Goal: Information Seeking & Learning: Learn about a topic

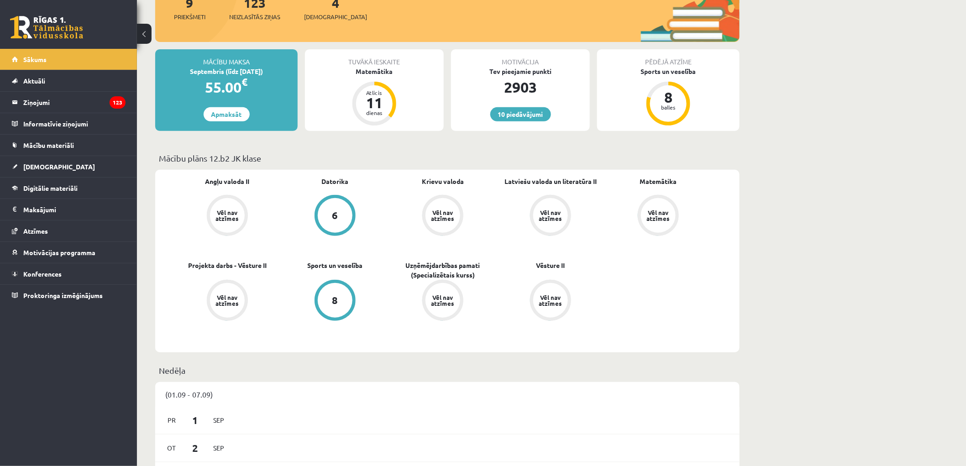
scroll to position [203, 0]
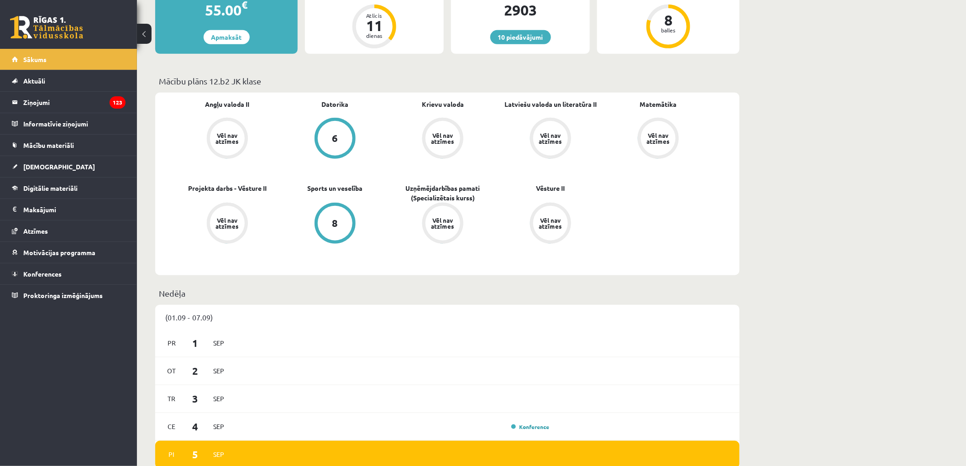
click at [371, 20] on div "11" at bounding box center [374, 25] width 27 height 15
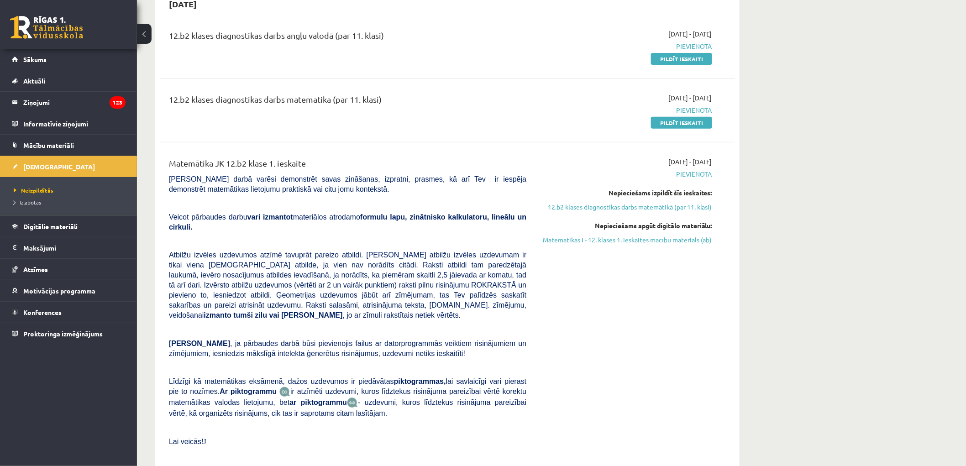
scroll to position [51, 0]
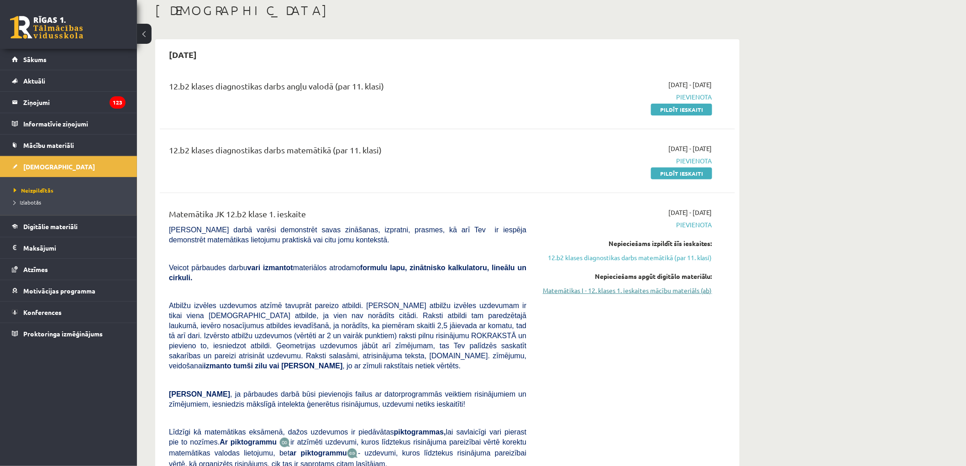
click at [672, 290] on link "Matemātikas I - 12. klases 1. ieskaites mācību materiāls (ab)" at bounding box center [626, 291] width 172 height 10
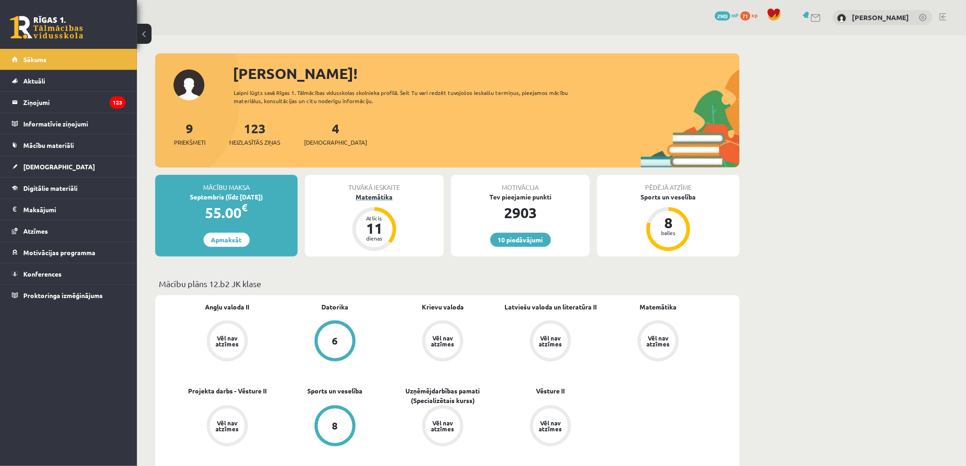
click at [375, 217] on div "Atlicis" at bounding box center [374, 217] width 27 height 5
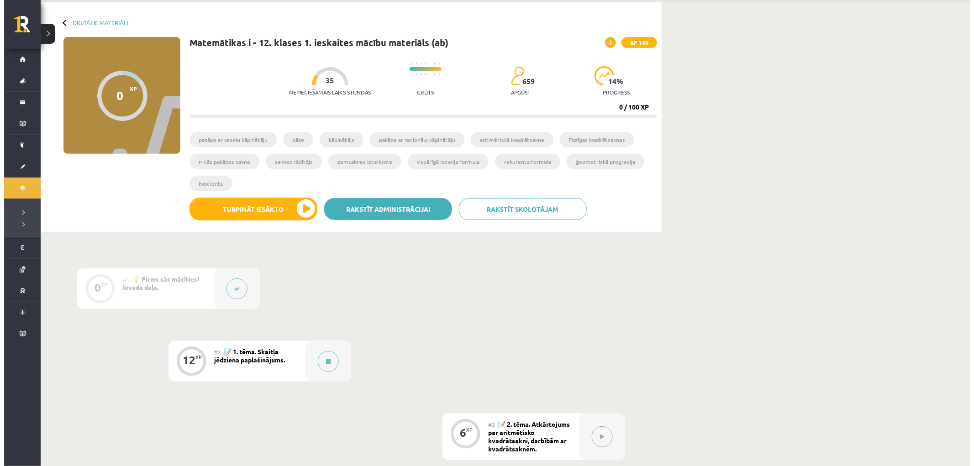
scroll to position [51, 0]
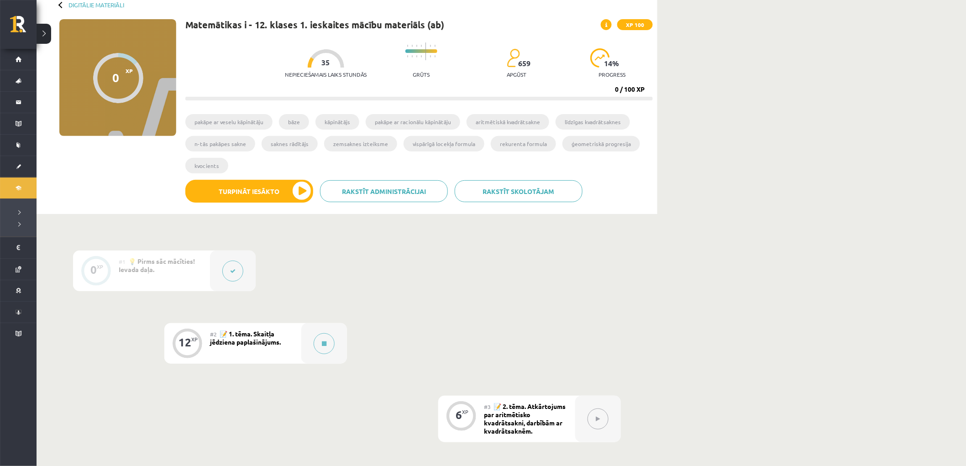
click at [292, 339] on div "#2 📝 1. tēma. Skaitļa jēdziena paplašinājums." at bounding box center [255, 343] width 91 height 41
click at [182, 350] on div "12 XP" at bounding box center [186, 342] width 27 height 27
click at [217, 271] on div at bounding box center [233, 271] width 46 height 41
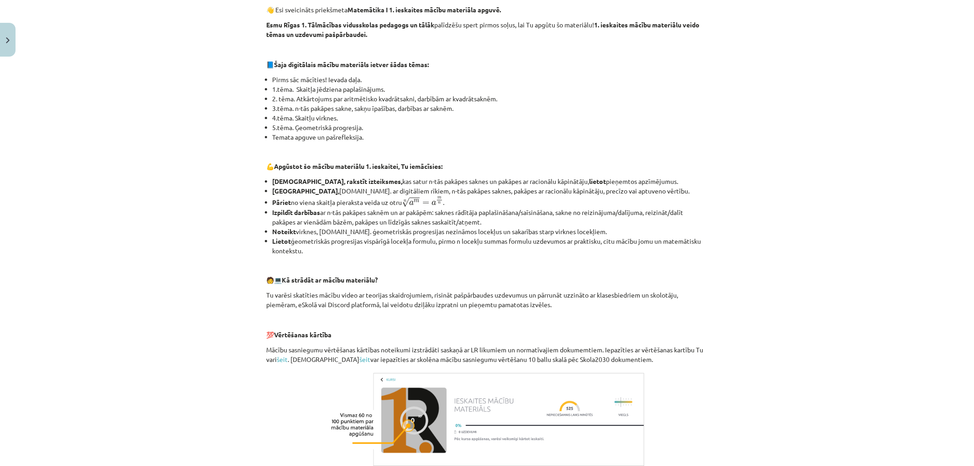
scroll to position [297, 0]
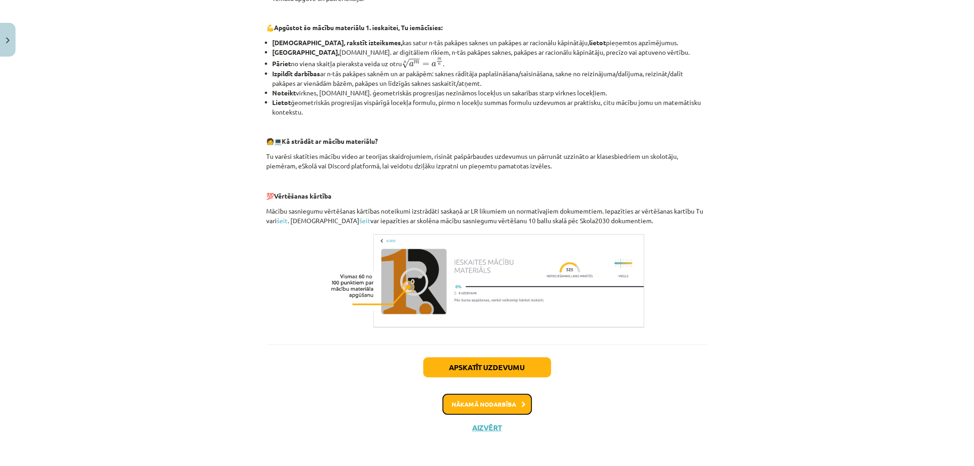
click at [498, 398] on button "Nākamā nodarbība" at bounding box center [486, 404] width 89 height 21
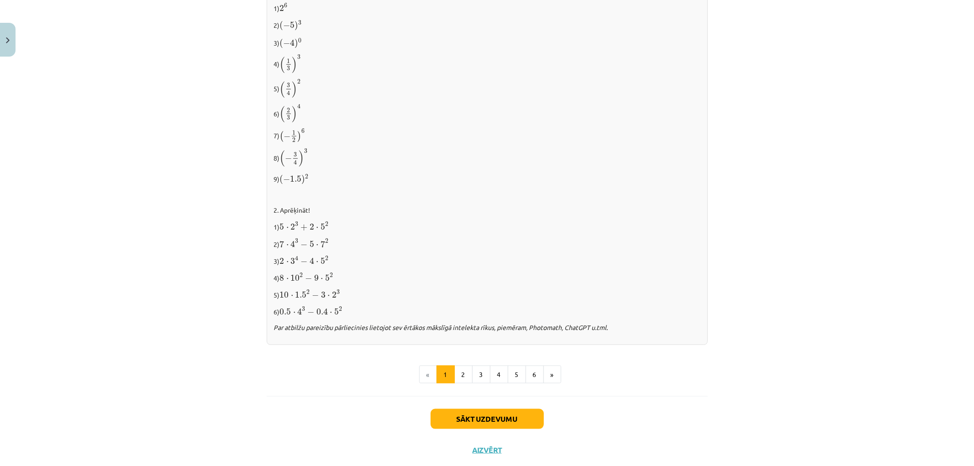
scroll to position [836, 0]
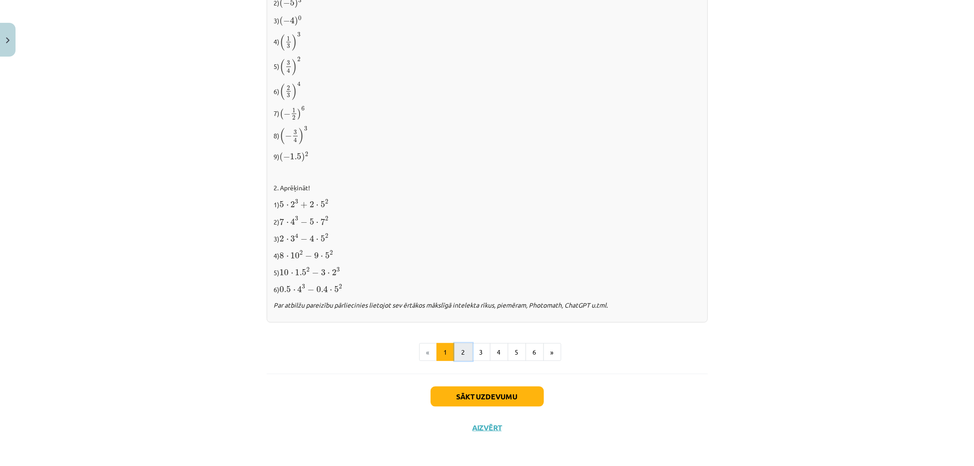
click at [458, 345] on button "2" at bounding box center [463, 352] width 18 height 18
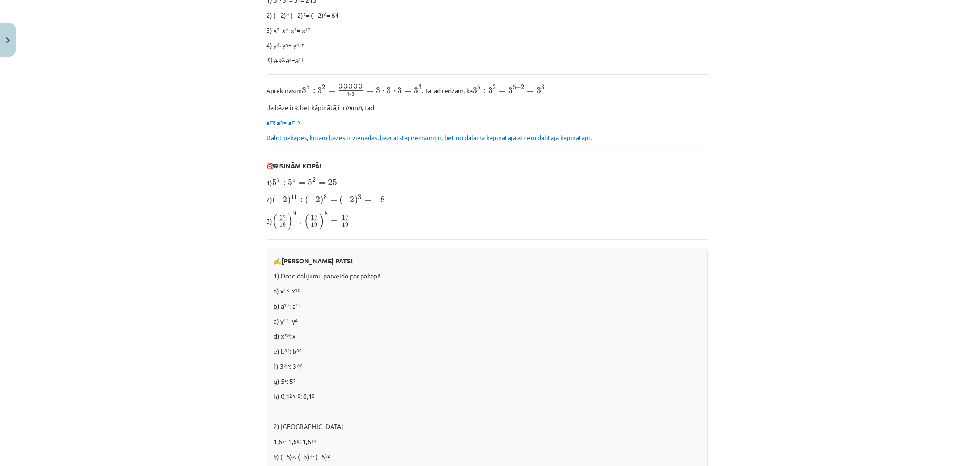
scroll to position [504, 0]
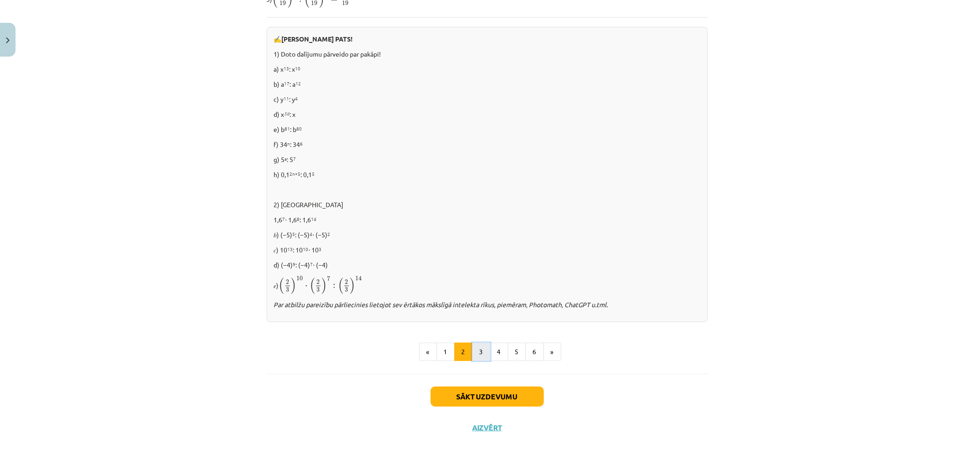
click at [476, 349] on button "3" at bounding box center [481, 352] width 18 height 18
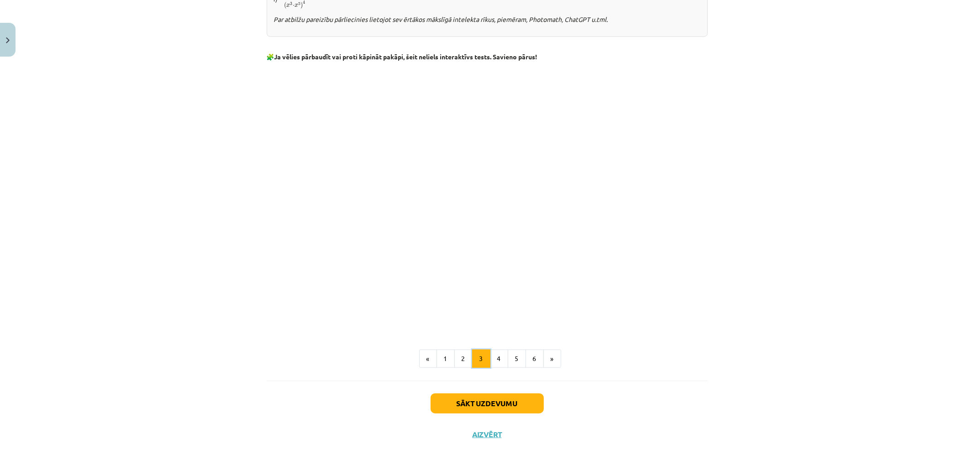
scroll to position [688, 0]
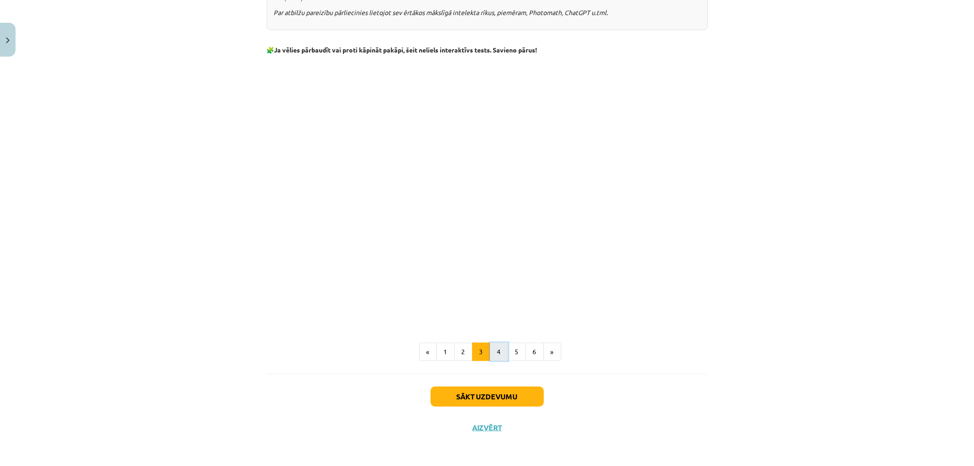
click at [494, 353] on button "4" at bounding box center [499, 352] width 18 height 18
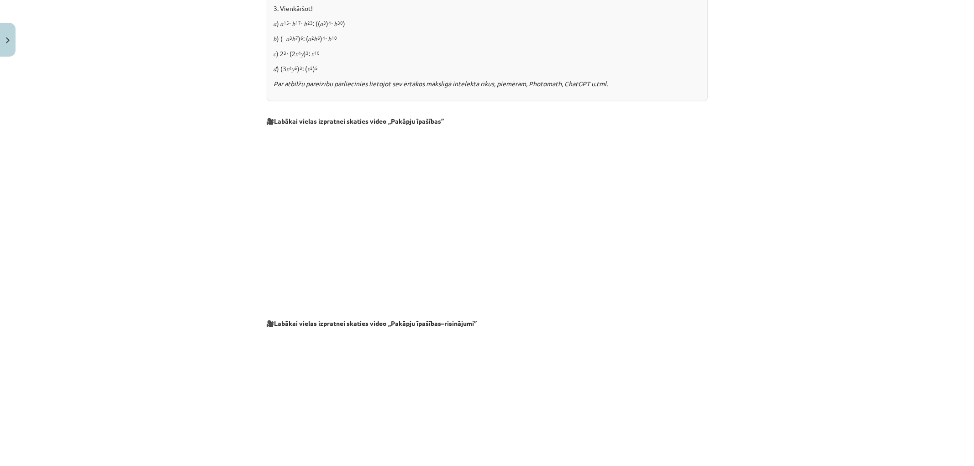
scroll to position [828, 0]
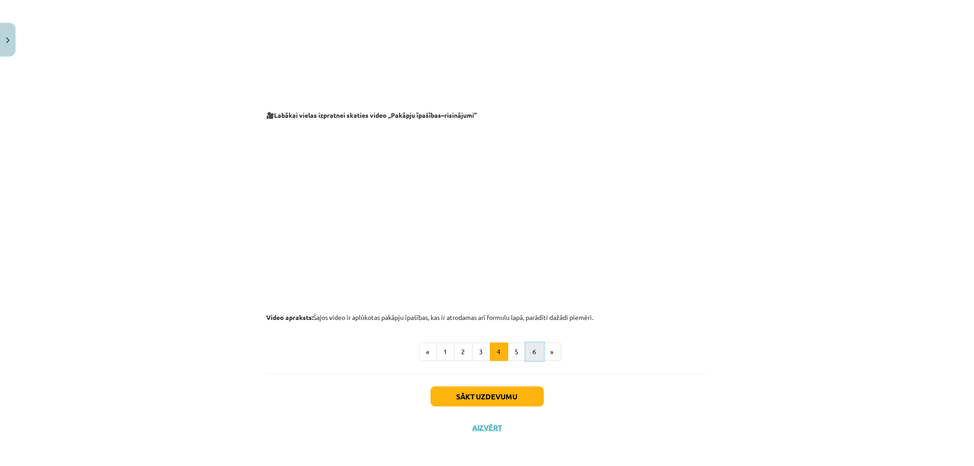
click at [525, 347] on button "6" at bounding box center [534, 352] width 18 height 18
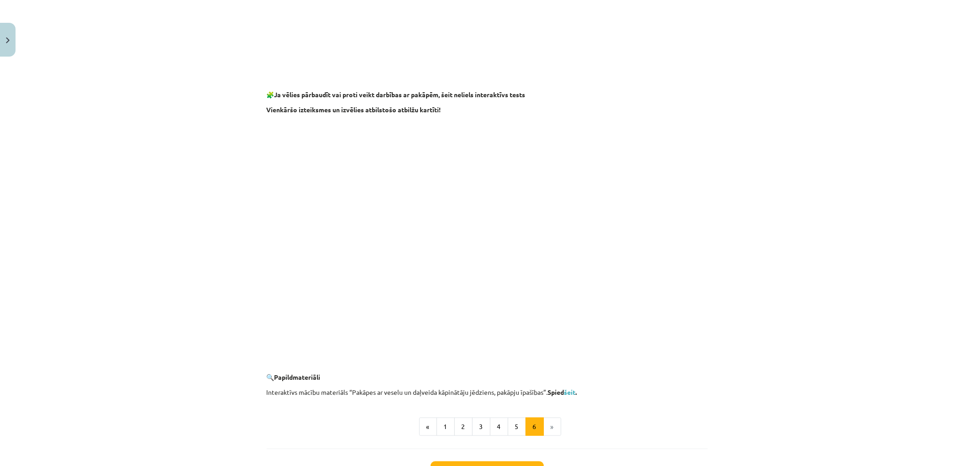
scroll to position [746, 0]
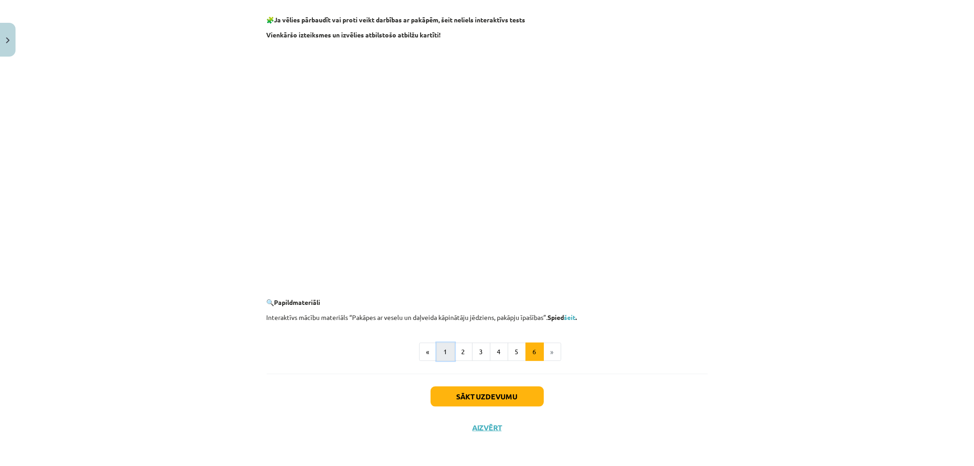
click at [436, 355] on button "1" at bounding box center [445, 352] width 18 height 18
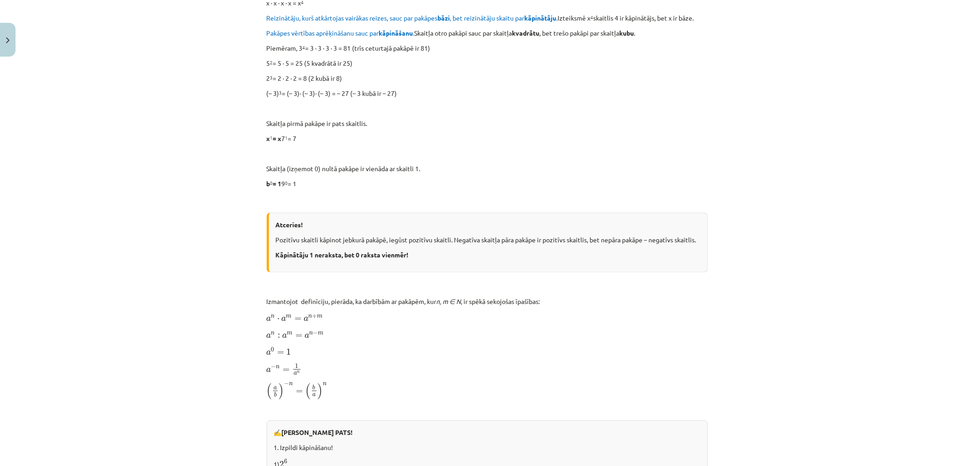
scroll to position [51, 0]
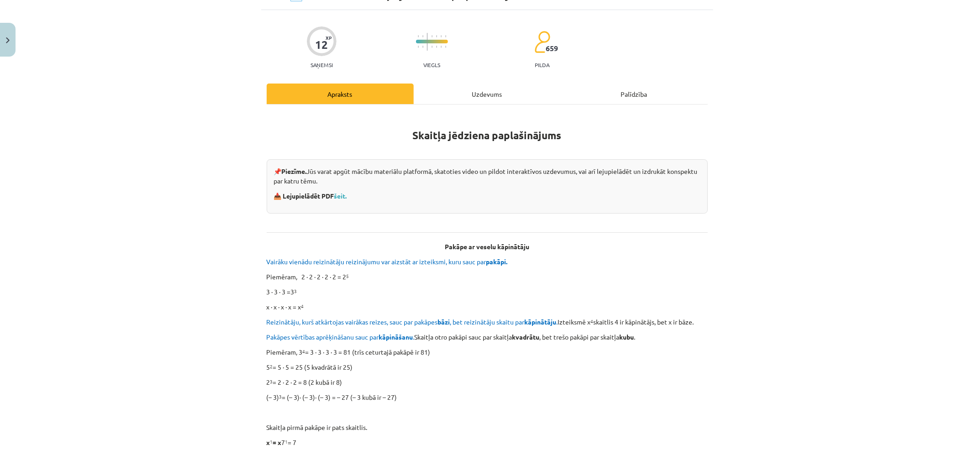
click at [530, 258] on p "Vairāku vienādu reizinātāju reizinājumu var aizstāt ar izteiksmi, kuru sauc par…" at bounding box center [487, 262] width 441 height 10
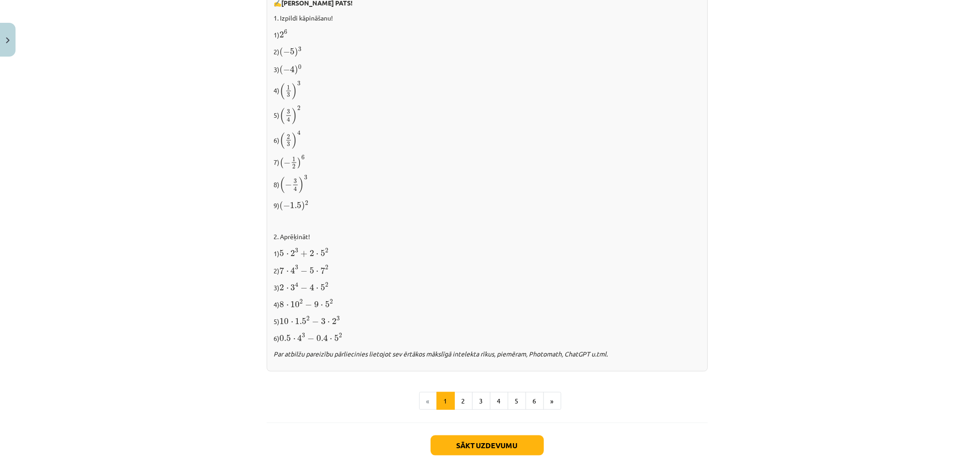
scroll to position [836, 0]
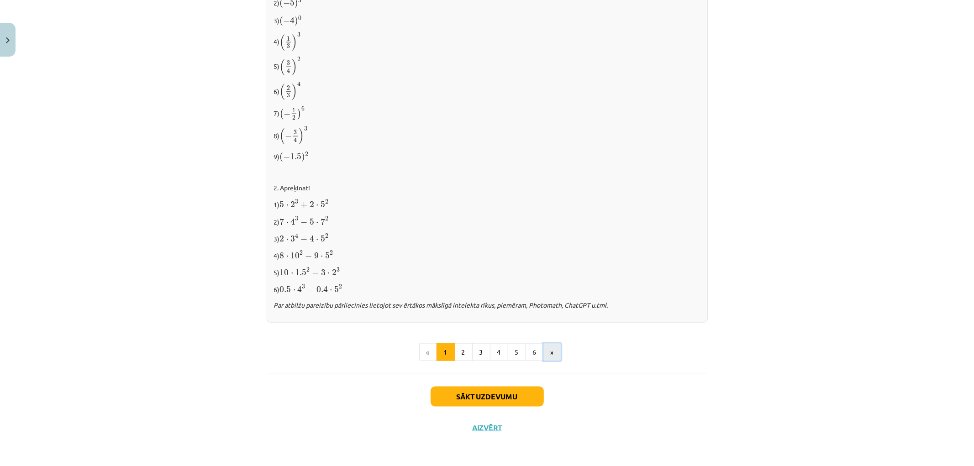
click at [549, 352] on button "»" at bounding box center [552, 352] width 18 height 18
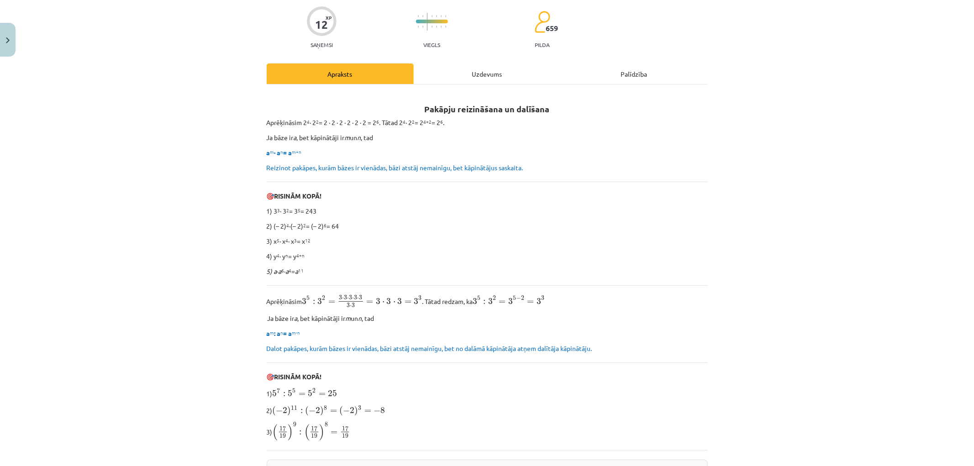
scroll to position [0, 0]
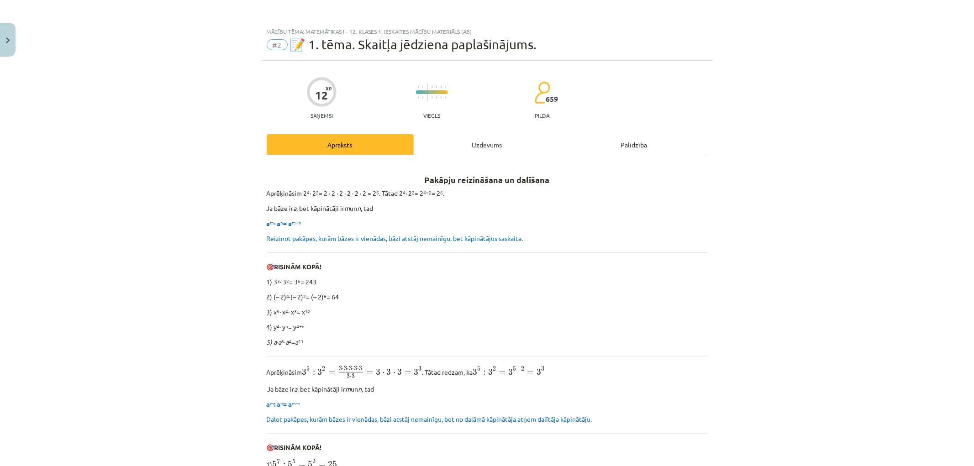
click at [308, 234] on p "Reizinot pakāpes, kurām bāzes ir vienādas, bāzi atstāj nemainīgu, bet kāpinātāj…" at bounding box center [487, 239] width 441 height 10
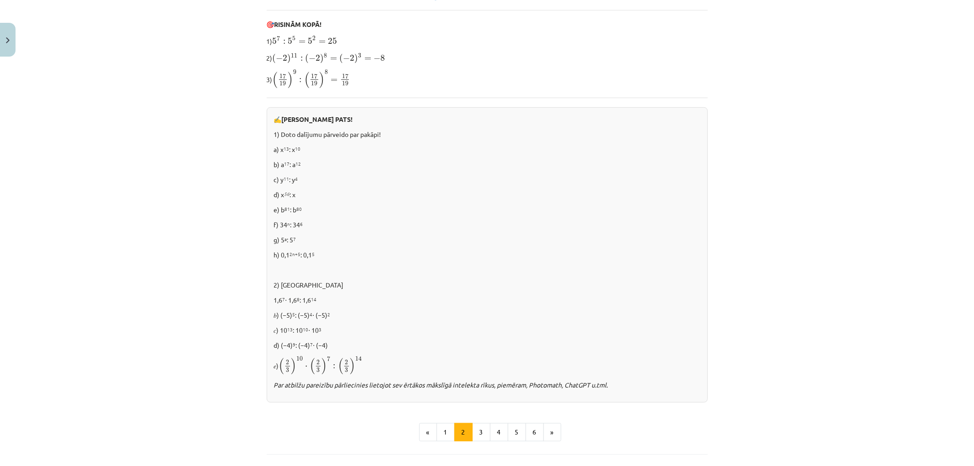
scroll to position [504, 0]
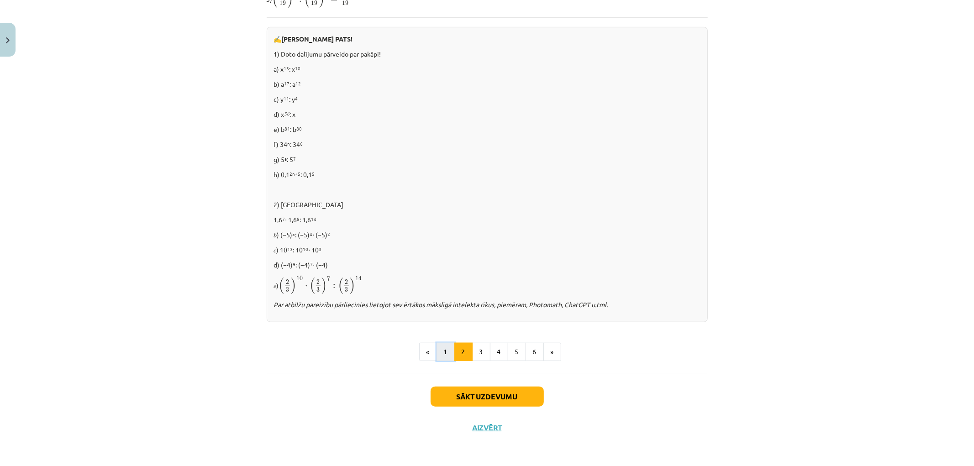
click at [437, 346] on button "1" at bounding box center [445, 352] width 18 height 18
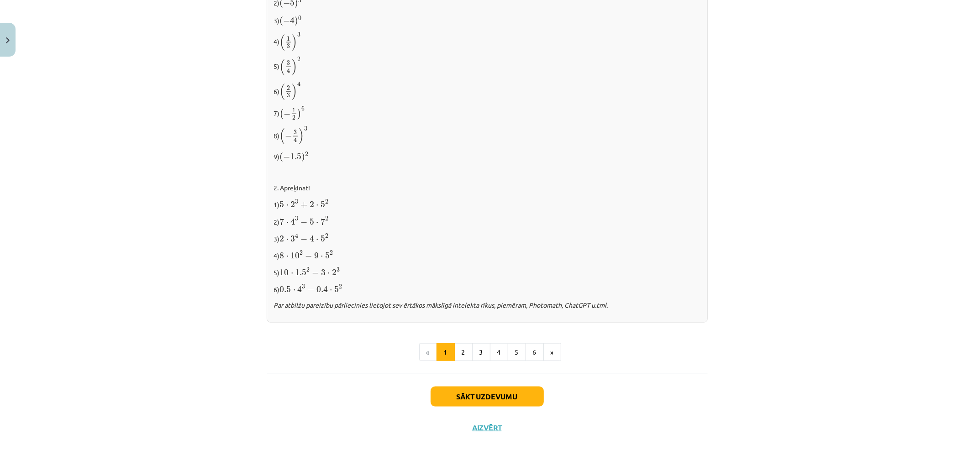
scroll to position [836, 0]
click at [613, 305] on p "Par atbilžu pareizību pārliecinies lietojot sev ērtākos mākslīgā intelekta rīku…" at bounding box center [487, 305] width 426 height 10
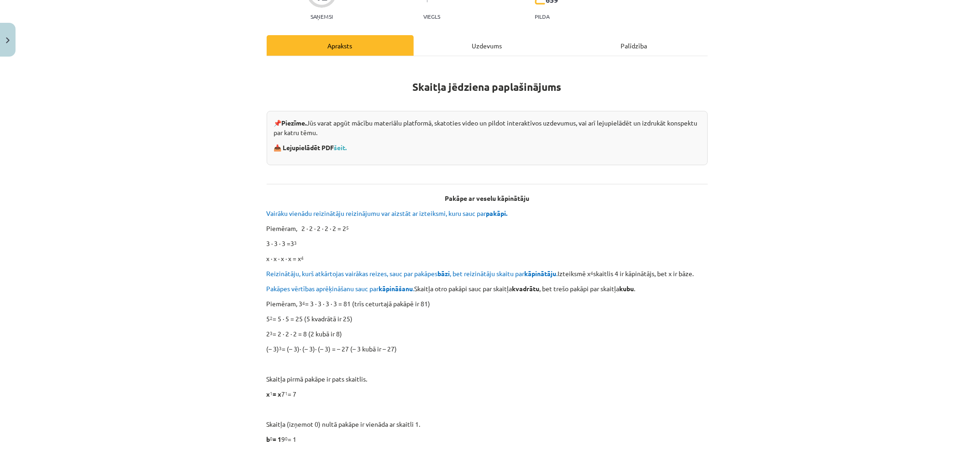
scroll to position [101, 0]
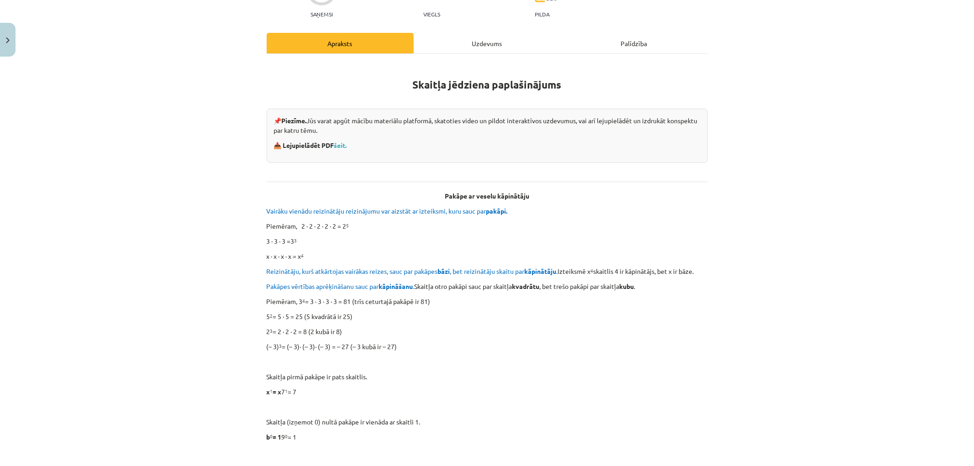
drag, startPoint x: 483, startPoint y: 137, endPoint x: 418, endPoint y: 142, distance: 65.0
click at [418, 142] on p "📥 Lejupielādēt PDF šeit." at bounding box center [487, 146] width 426 height 10
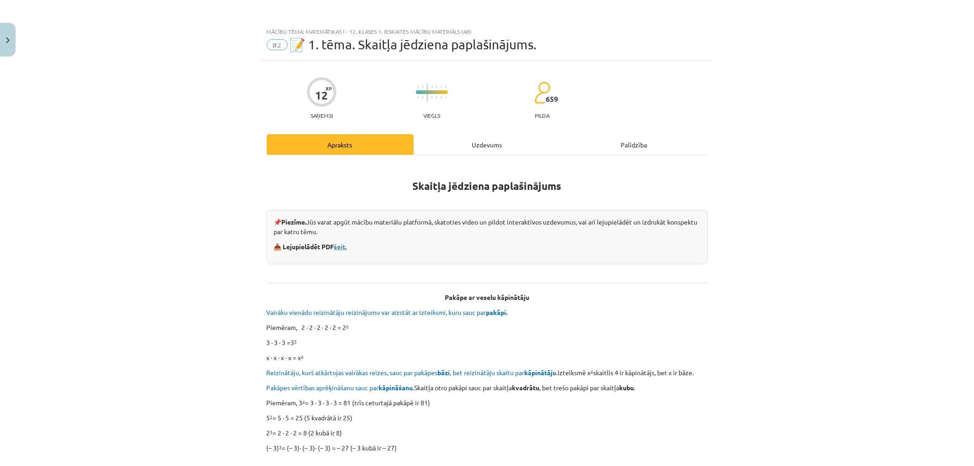
click at [341, 247] on link "šeit." at bounding box center [340, 246] width 13 height 8
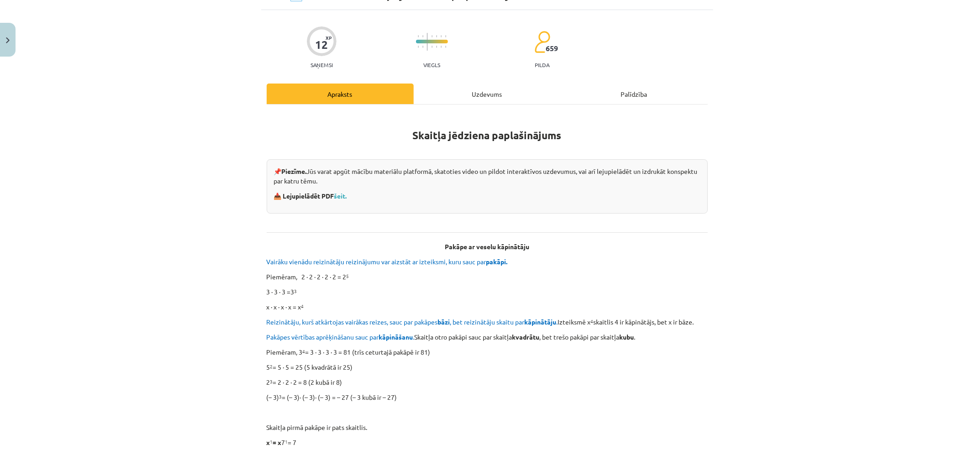
click at [206, 145] on div "Mācību tēma: Matemātikas i - 12. klases 1. ieskaites mācību materiāls (ab) #2 📝…" at bounding box center [487, 233] width 974 height 466
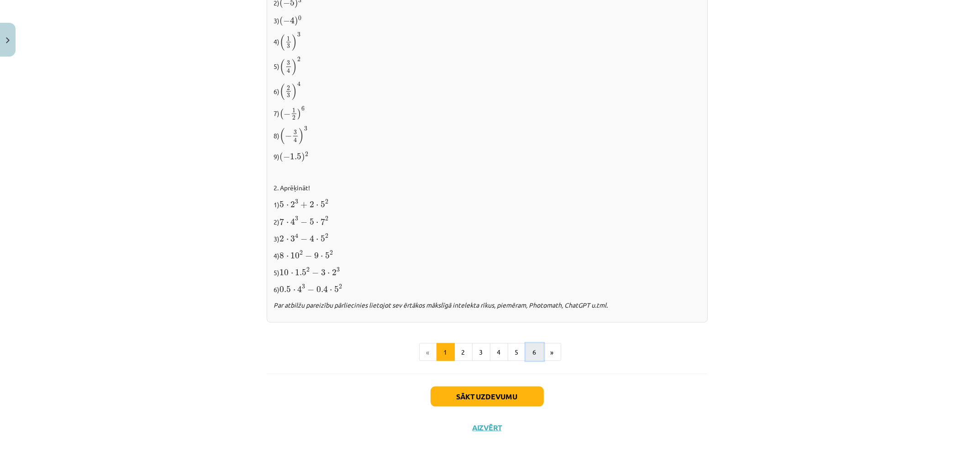
click at [527, 353] on button "6" at bounding box center [534, 352] width 18 height 18
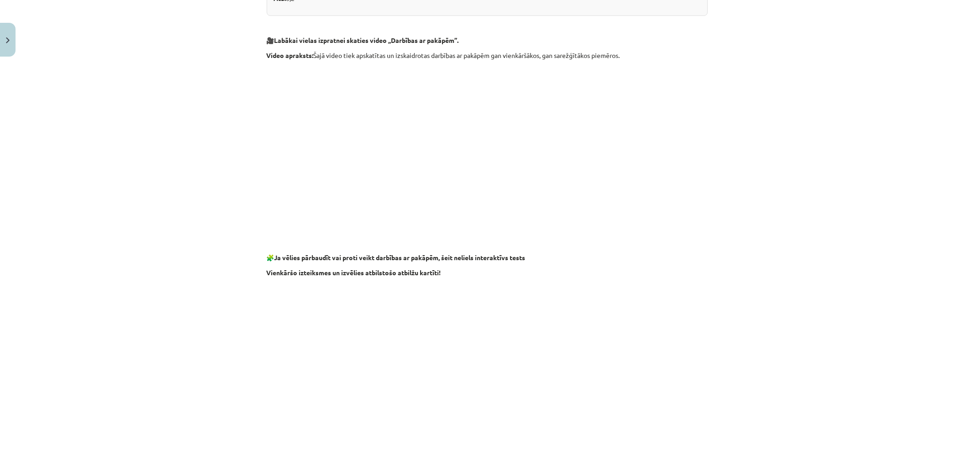
scroll to position [746, 0]
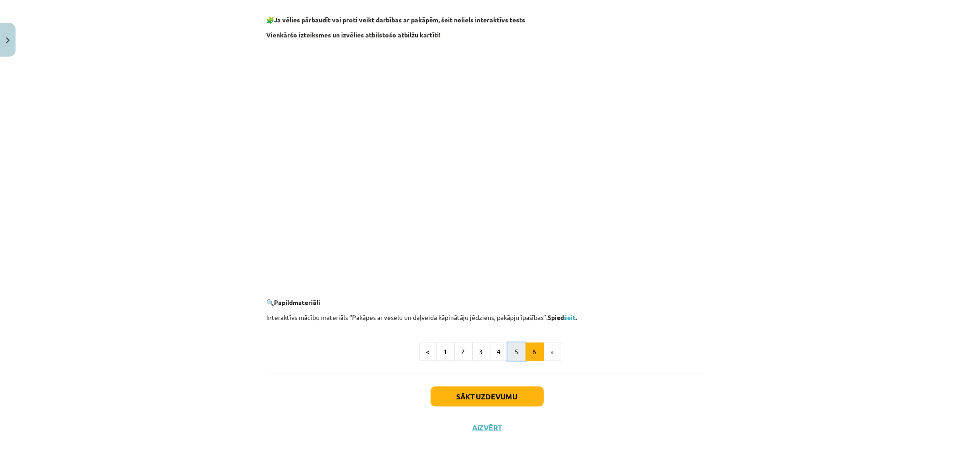
click at [510, 350] on button "5" at bounding box center [517, 352] width 18 height 18
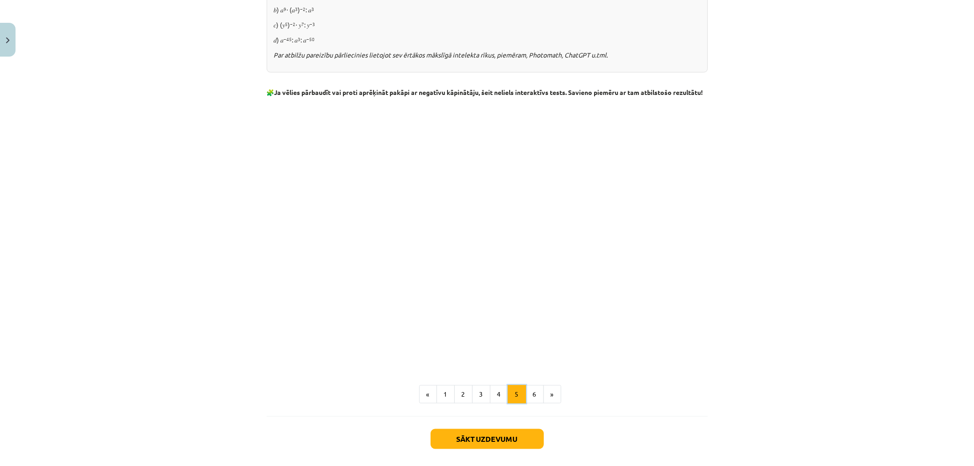
scroll to position [903, 0]
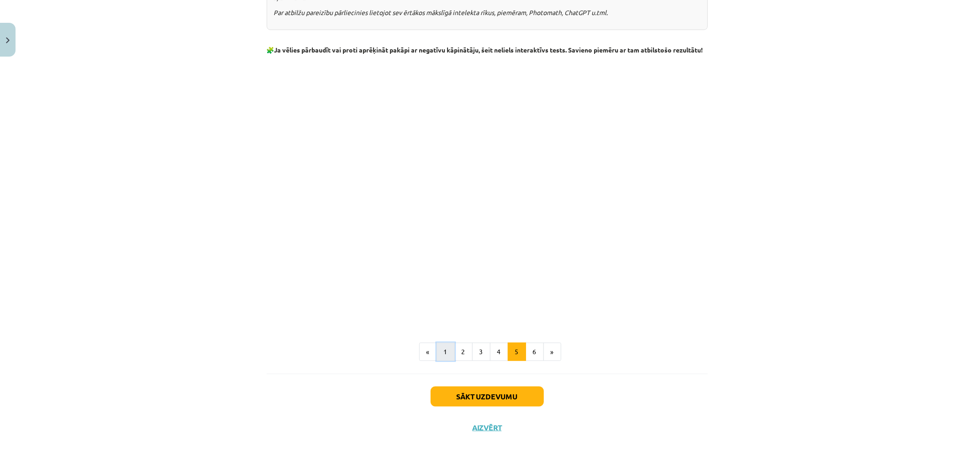
click at [436, 356] on button "1" at bounding box center [445, 352] width 18 height 18
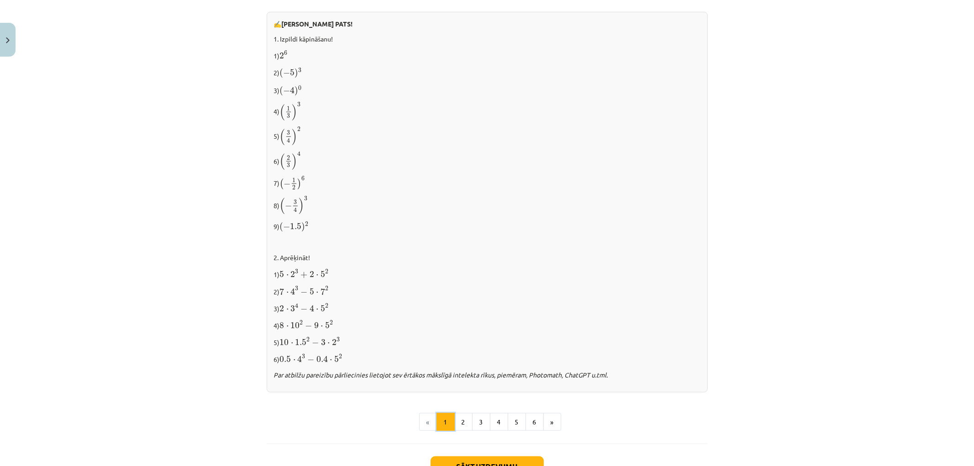
scroll to position [836, 0]
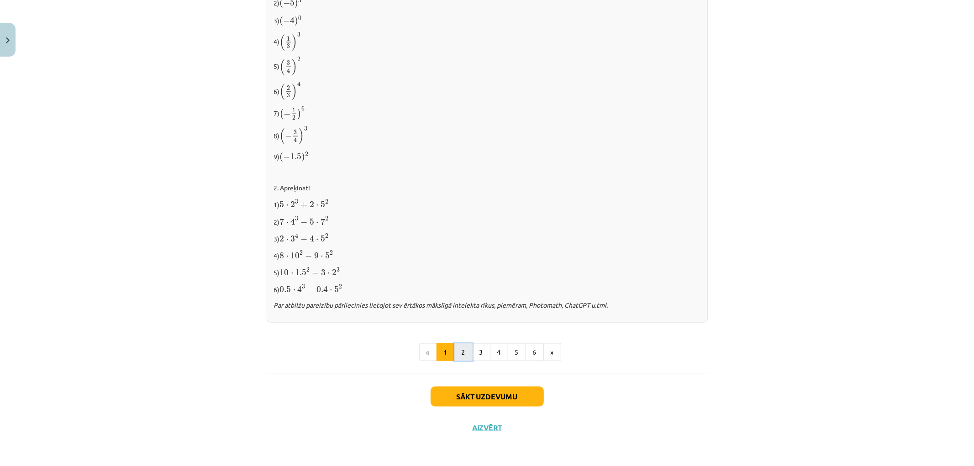
click at [466, 357] on button "2" at bounding box center [463, 352] width 18 height 18
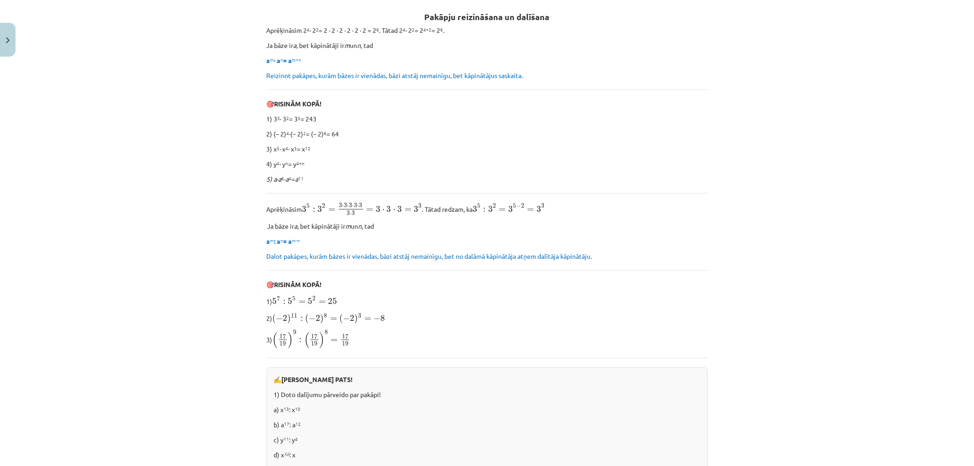
scroll to position [504, 0]
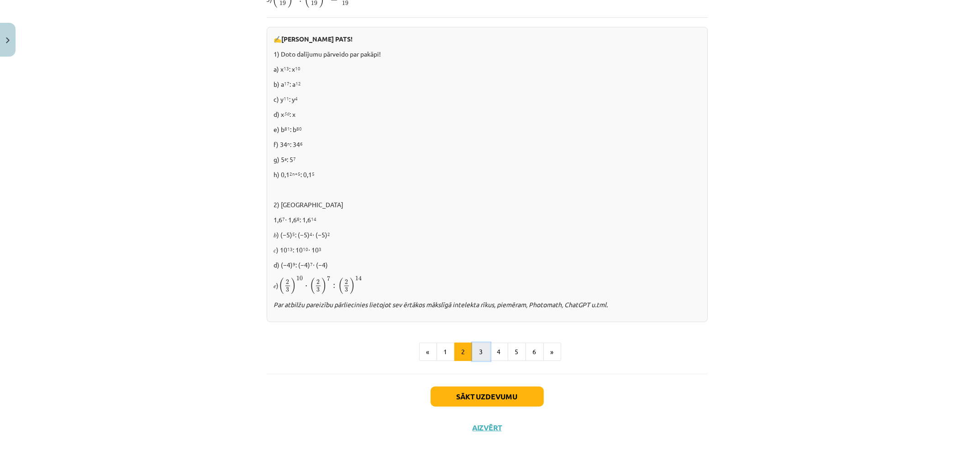
click at [484, 355] on button "3" at bounding box center [481, 352] width 18 height 18
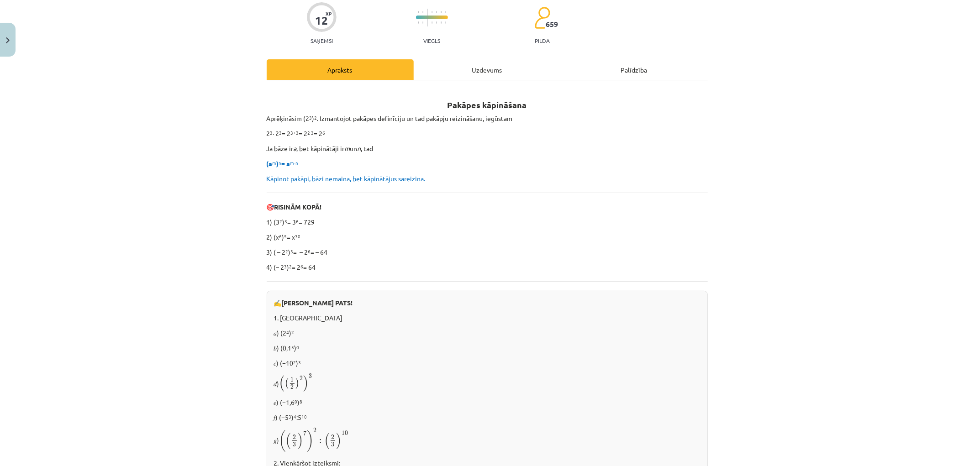
scroll to position [0, 0]
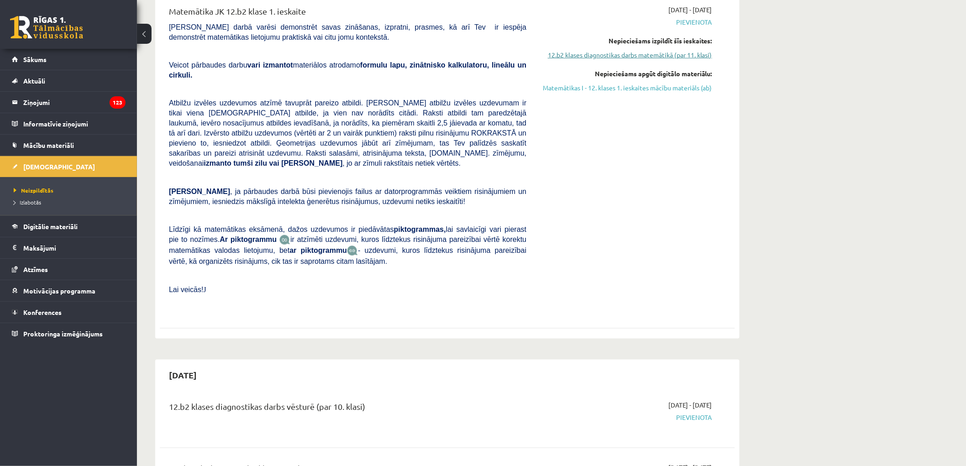
click at [646, 55] on link "12.b2 klases diagnostikas darbs matemātikā (par 11. klasi)" at bounding box center [626, 55] width 172 height 10
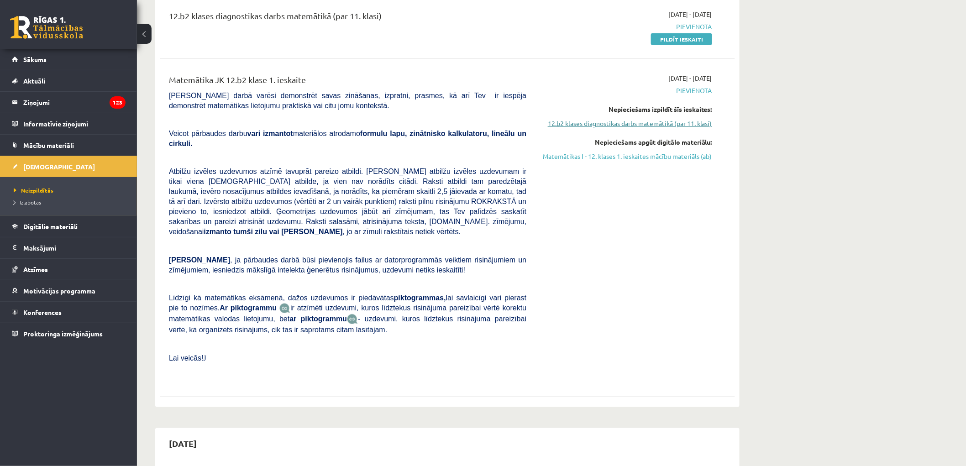
click at [633, 120] on link "12.b2 klases diagnostikas darbs matemātikā (par 11. klasi)" at bounding box center [626, 124] width 172 height 10
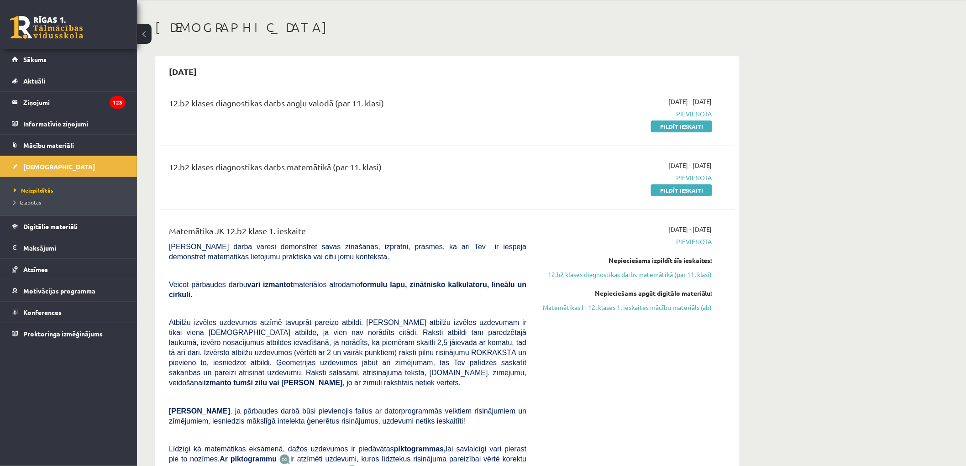
scroll to position [33, 0]
click at [63, 138] on link "Mācību materiāli" at bounding box center [69, 145] width 114 height 21
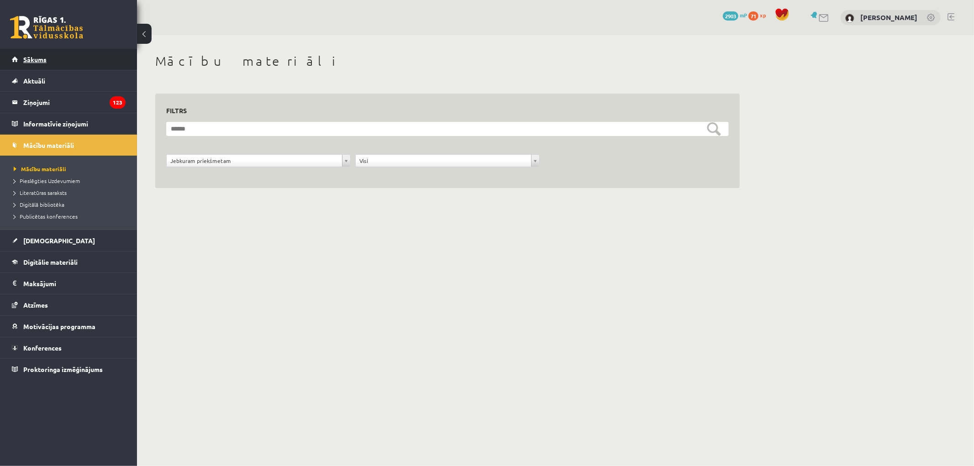
click at [93, 59] on link "Sākums" at bounding box center [69, 59] width 114 height 21
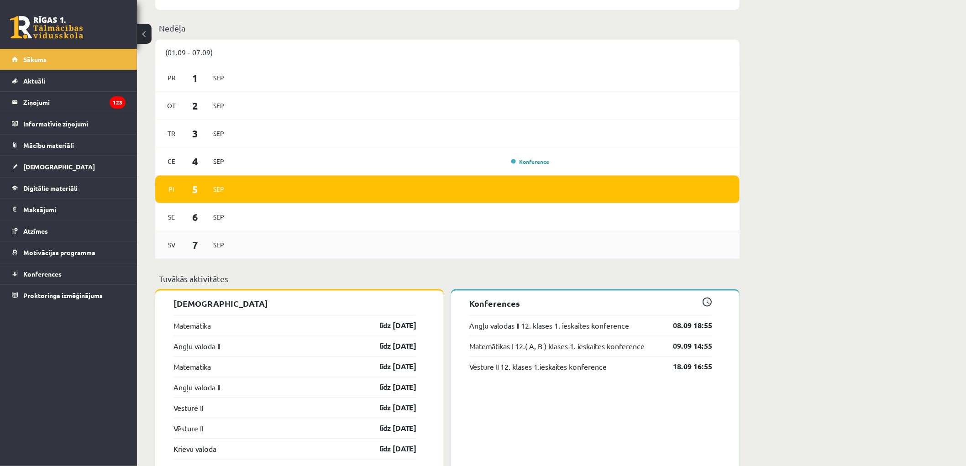
scroll to position [507, 0]
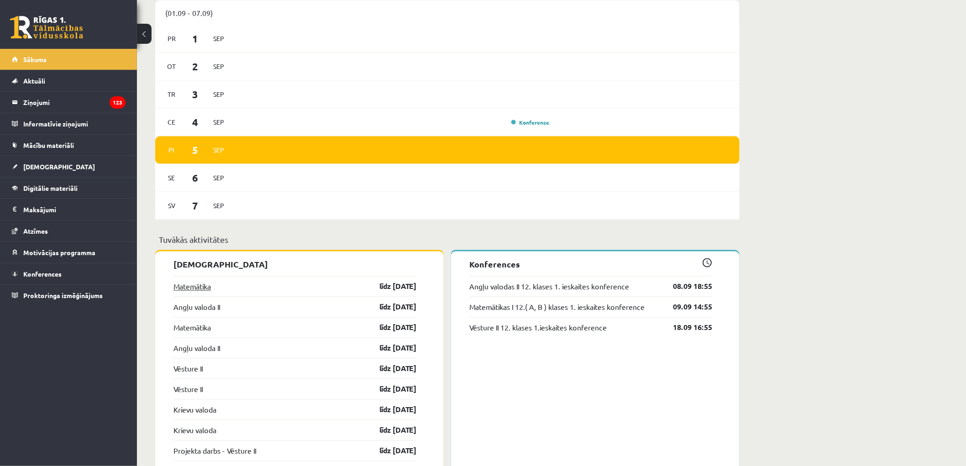
click at [208, 289] on link "Matemātika" at bounding box center [191, 286] width 37 height 11
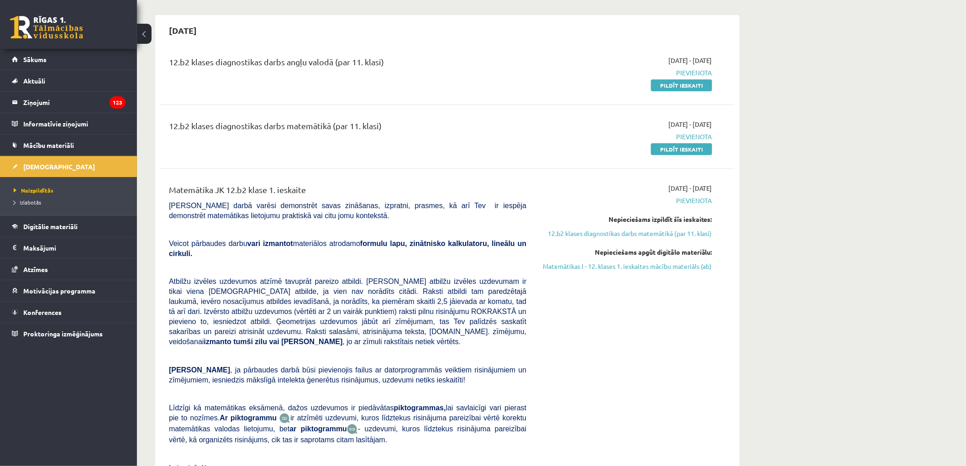
scroll to position [101, 0]
